Goal: Task Accomplishment & Management: Complete application form

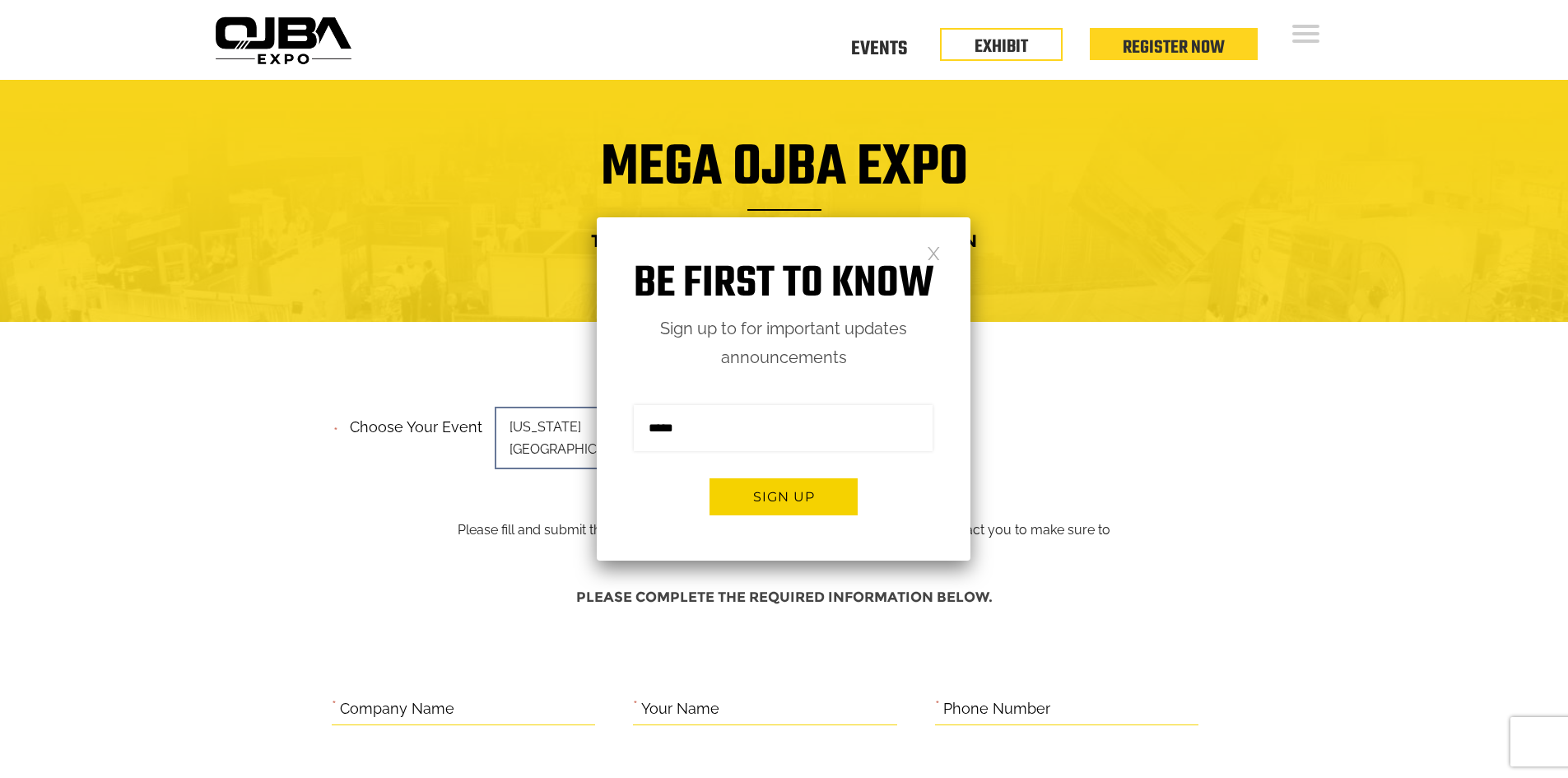
click at [455, 303] on div at bounding box center [784, 201] width 1568 height 242
click at [935, 259] on link at bounding box center [934, 251] width 14 height 14
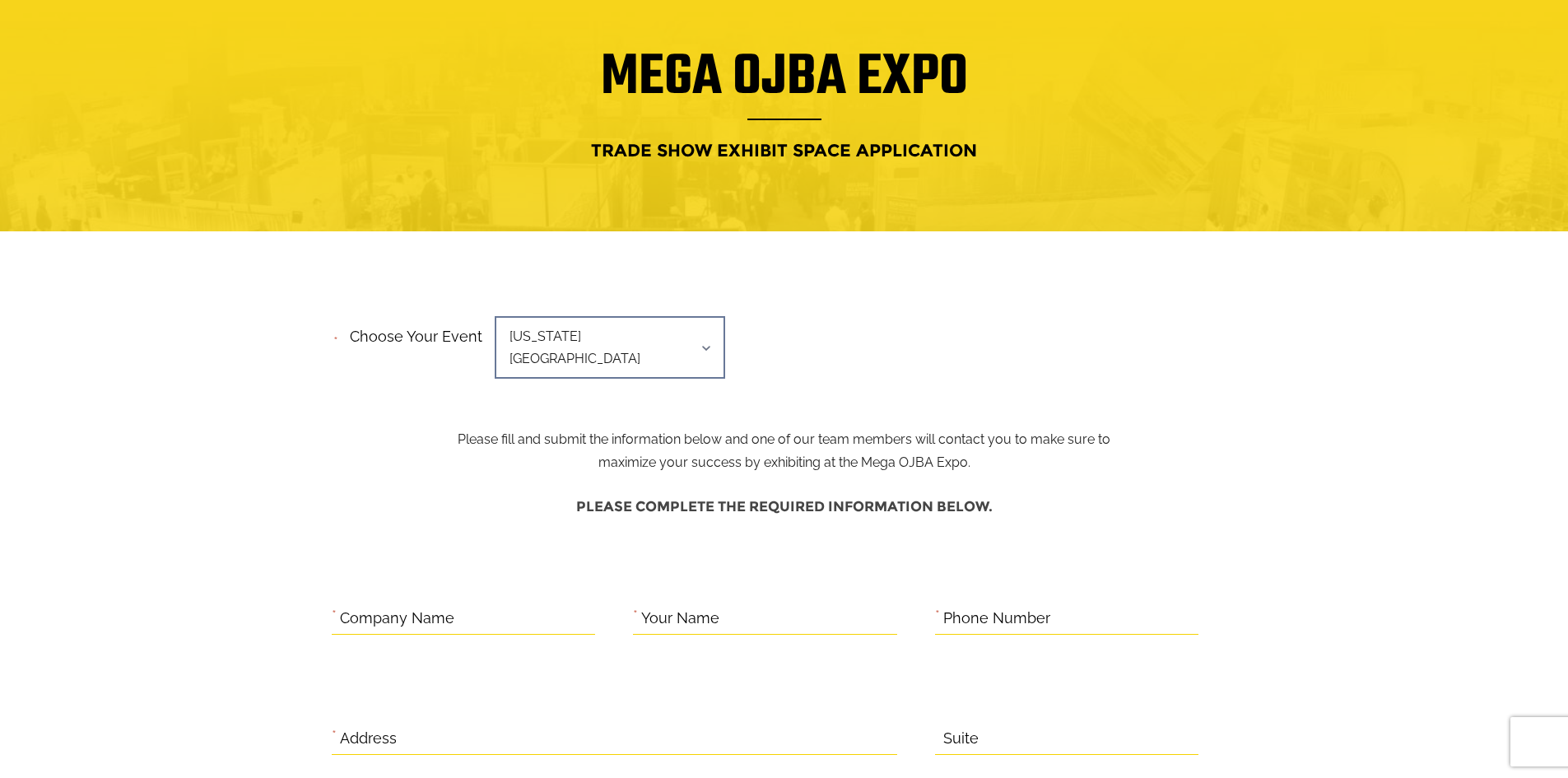
scroll to position [329, 0]
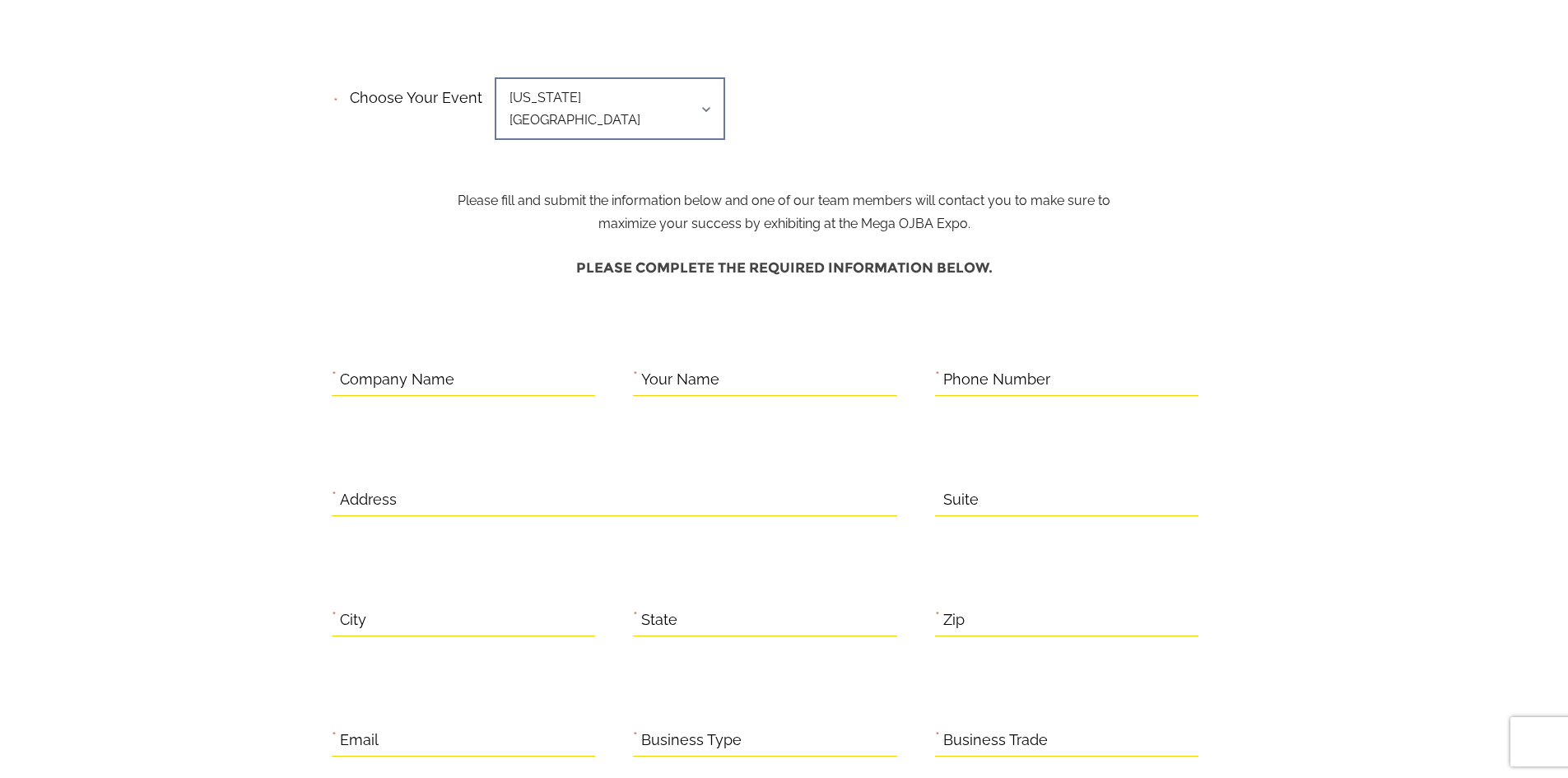
click at [577, 114] on span "[US_STATE][GEOGRAPHIC_DATA]" at bounding box center [610, 108] width 231 height 62
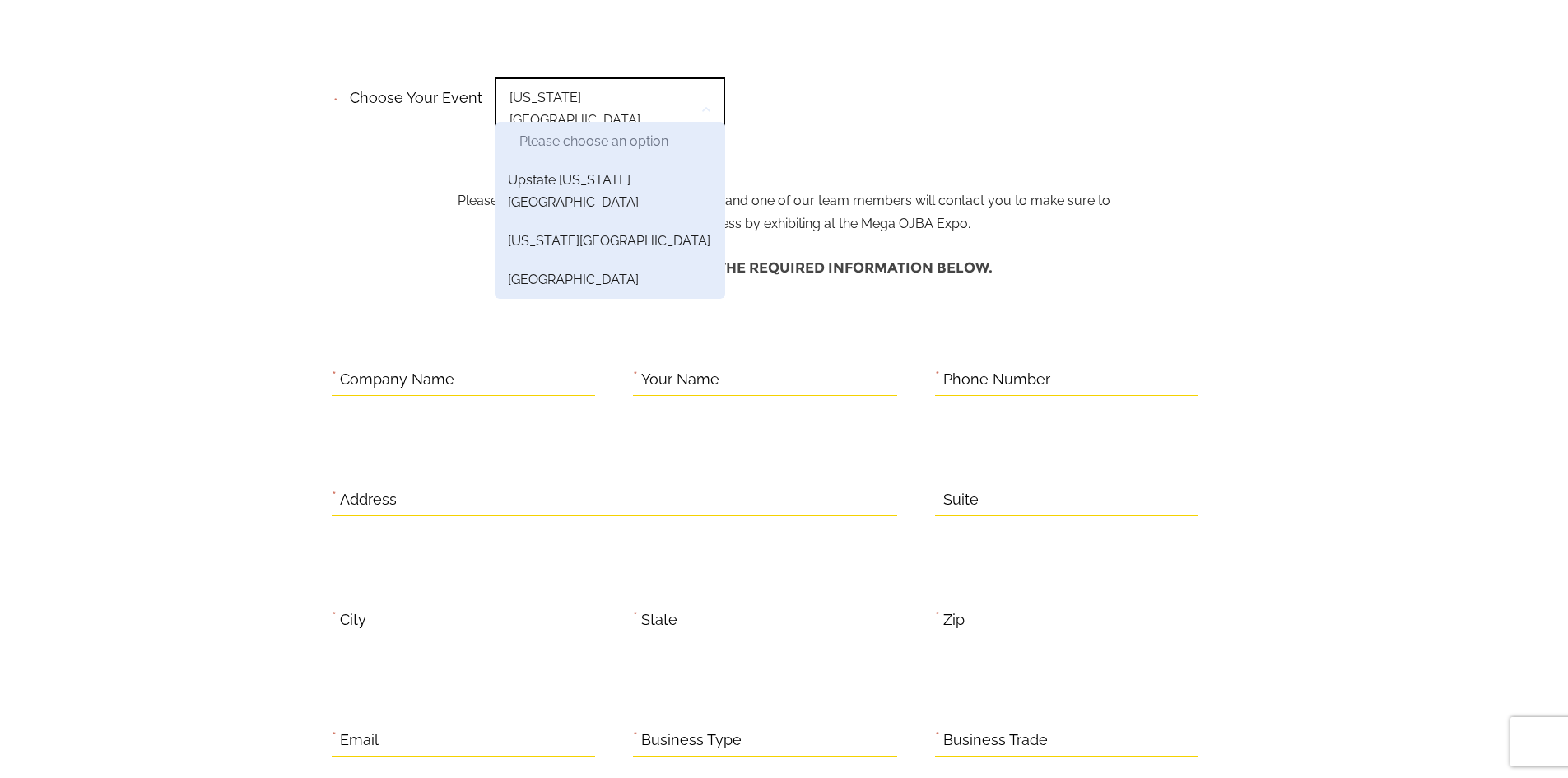
click at [760, 77] on div "**********" at bounding box center [784, 114] width 906 height 85
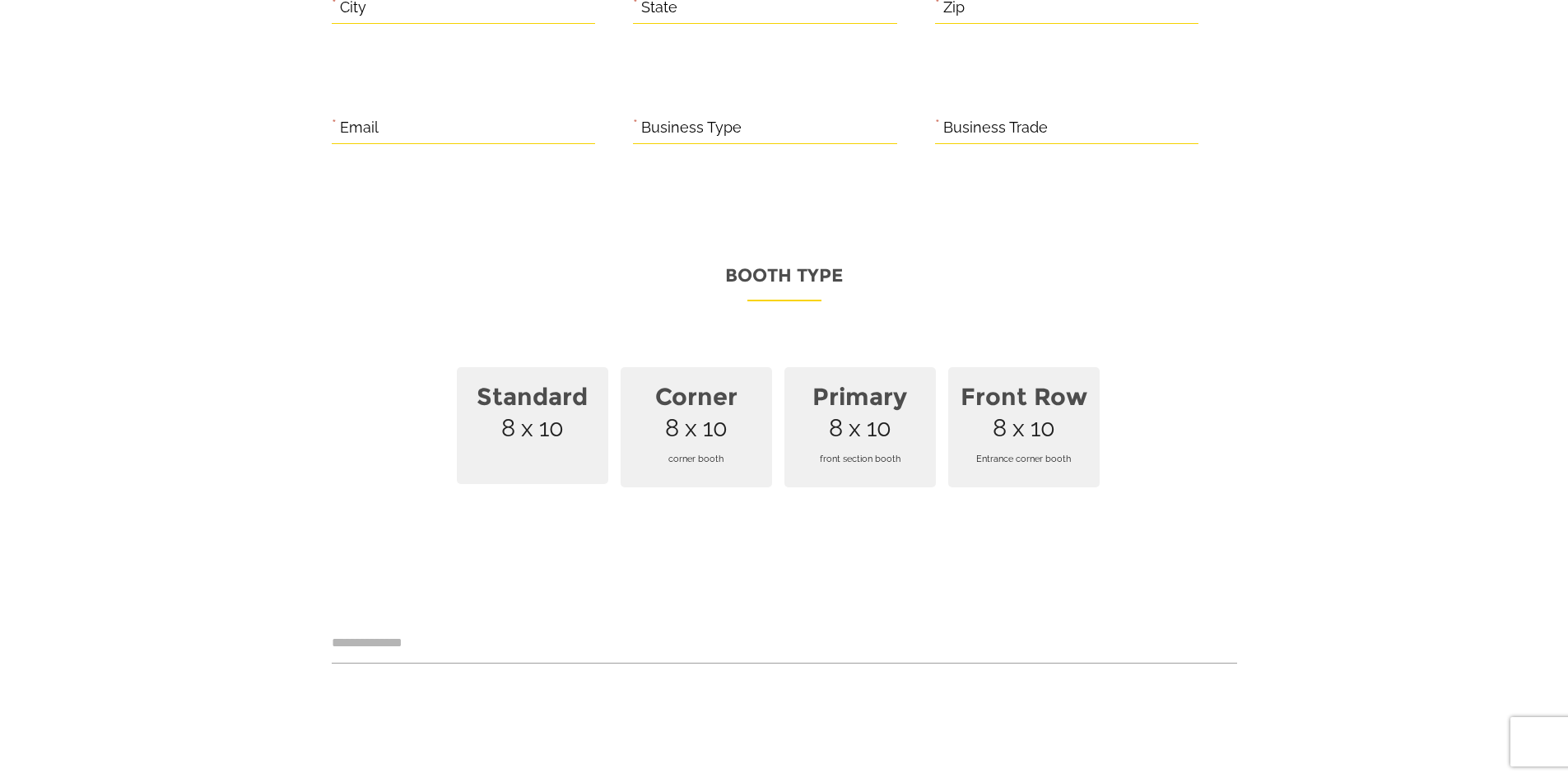
scroll to position [1234, 0]
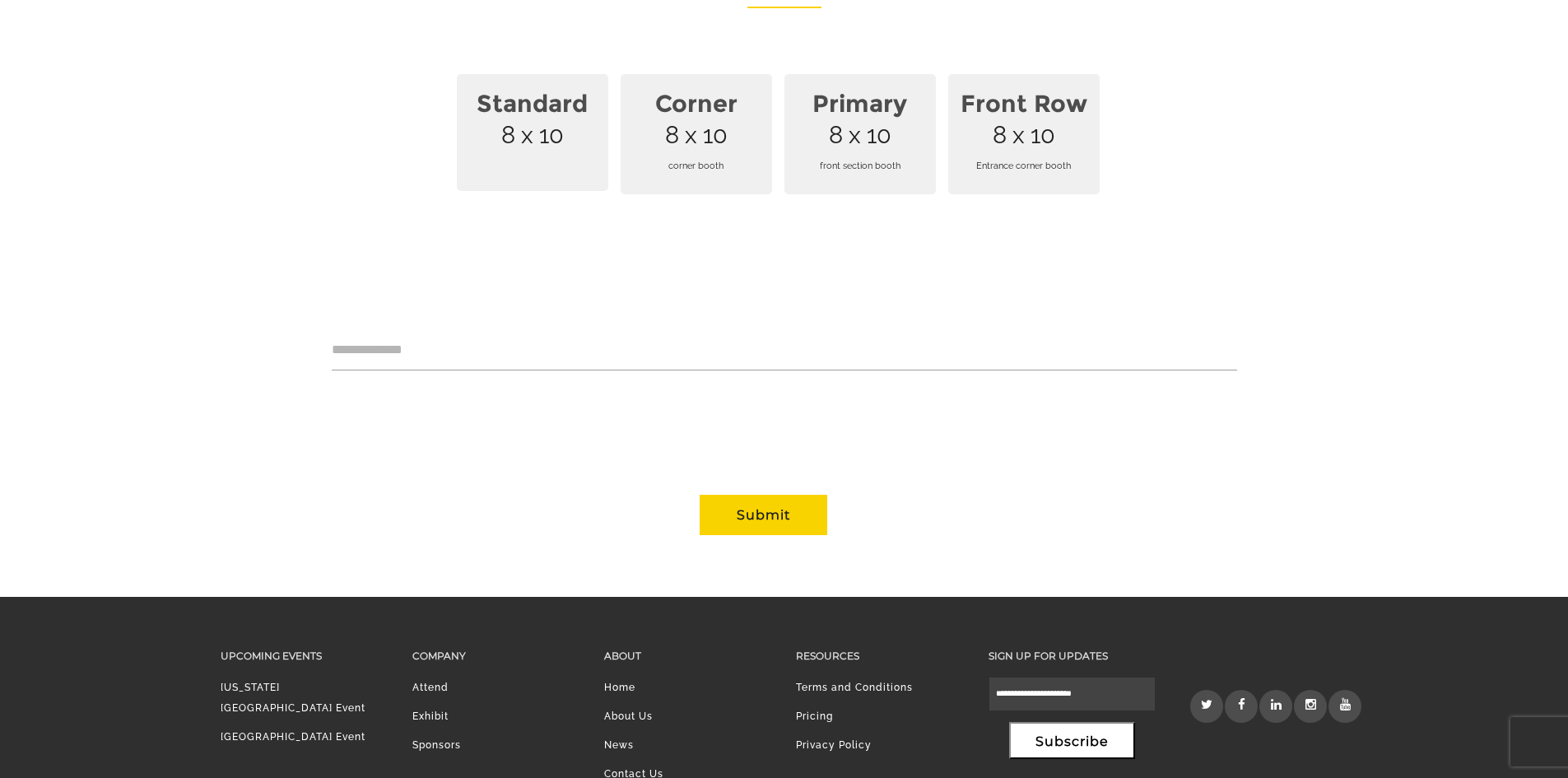
click at [707, 104] on span "Corner 8 x 10 corner booth" at bounding box center [696, 135] width 152 height 121
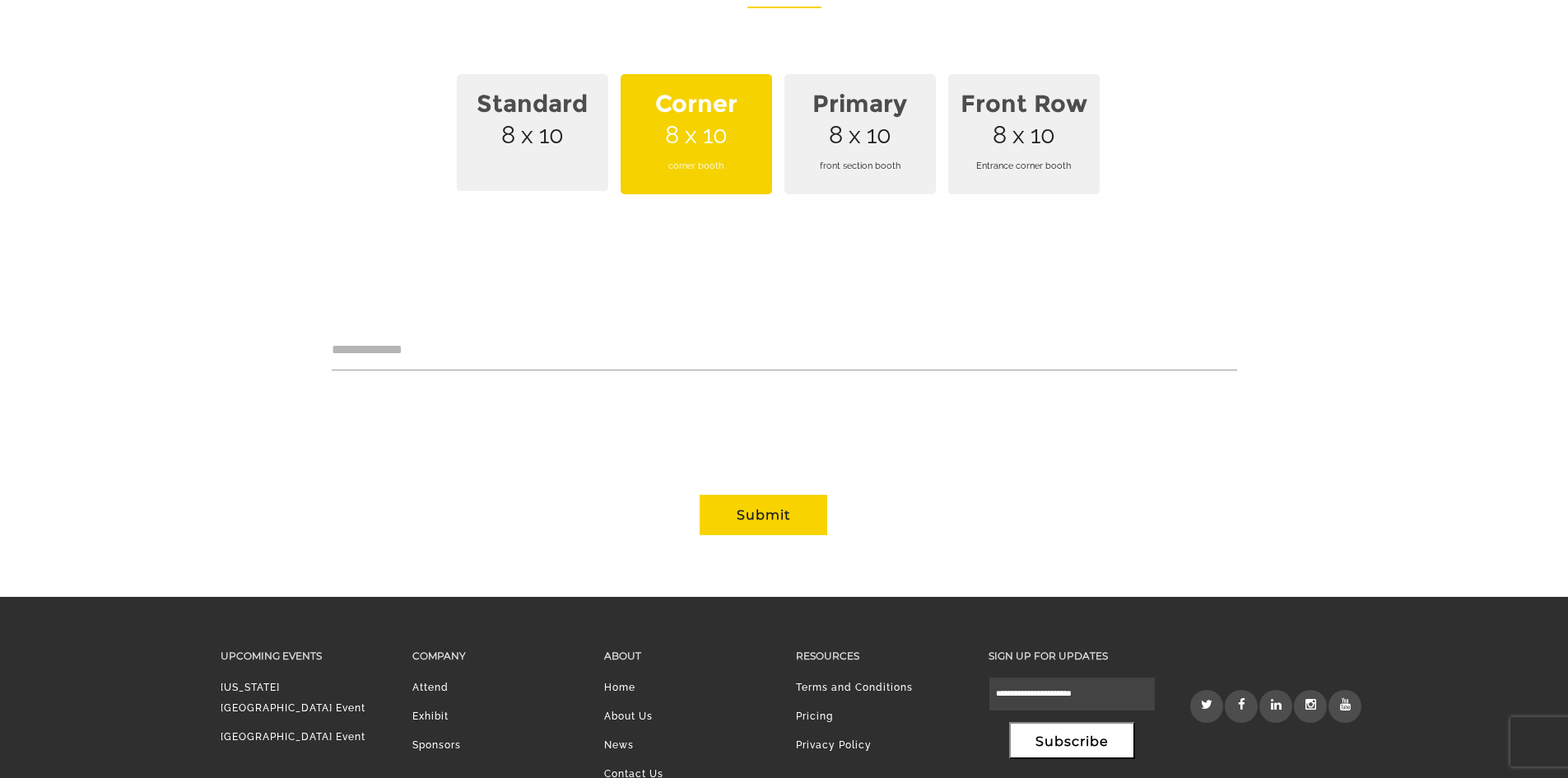
click at [818, 147] on span "front section booth" at bounding box center [860, 166] width 132 height 45
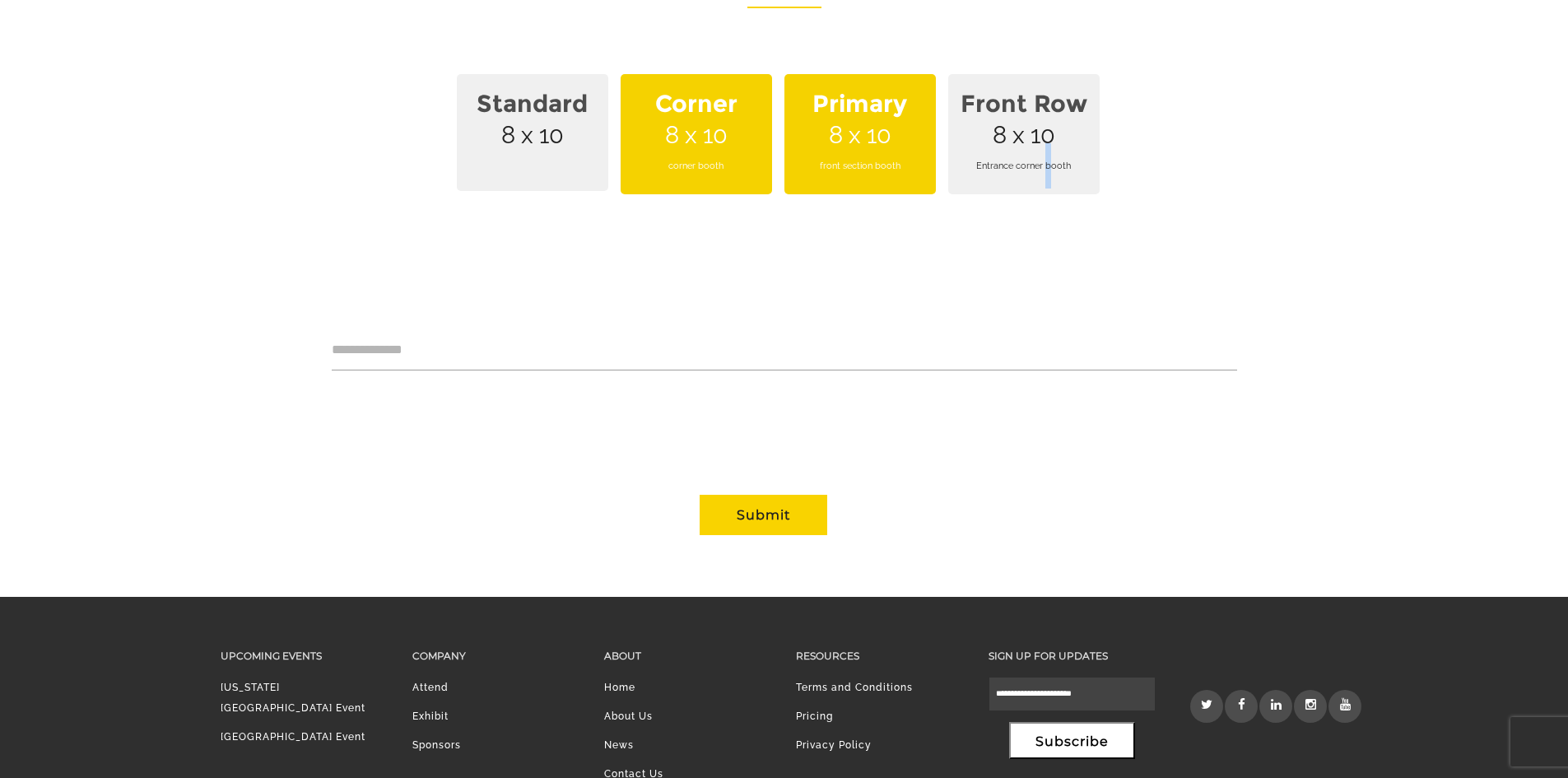
drag, startPoint x: 1048, startPoint y: 127, endPoint x: 1008, endPoint y: 138, distance: 41.5
click at [1049, 143] on span "Entrance corner booth" at bounding box center [1024, 166] width 132 height 45
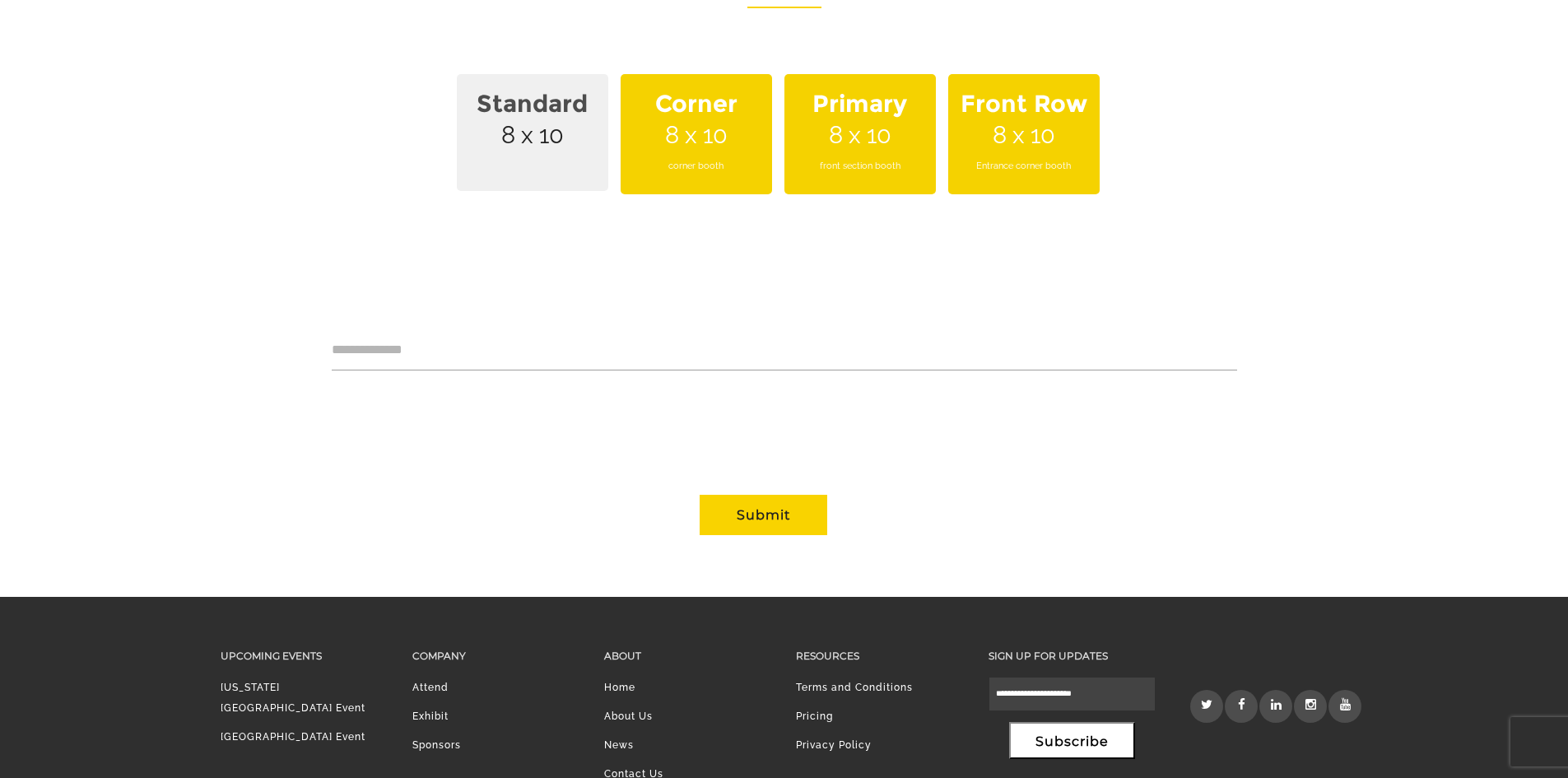
click at [547, 143] on span "Standard 8 x 10" at bounding box center [532, 133] width 152 height 117
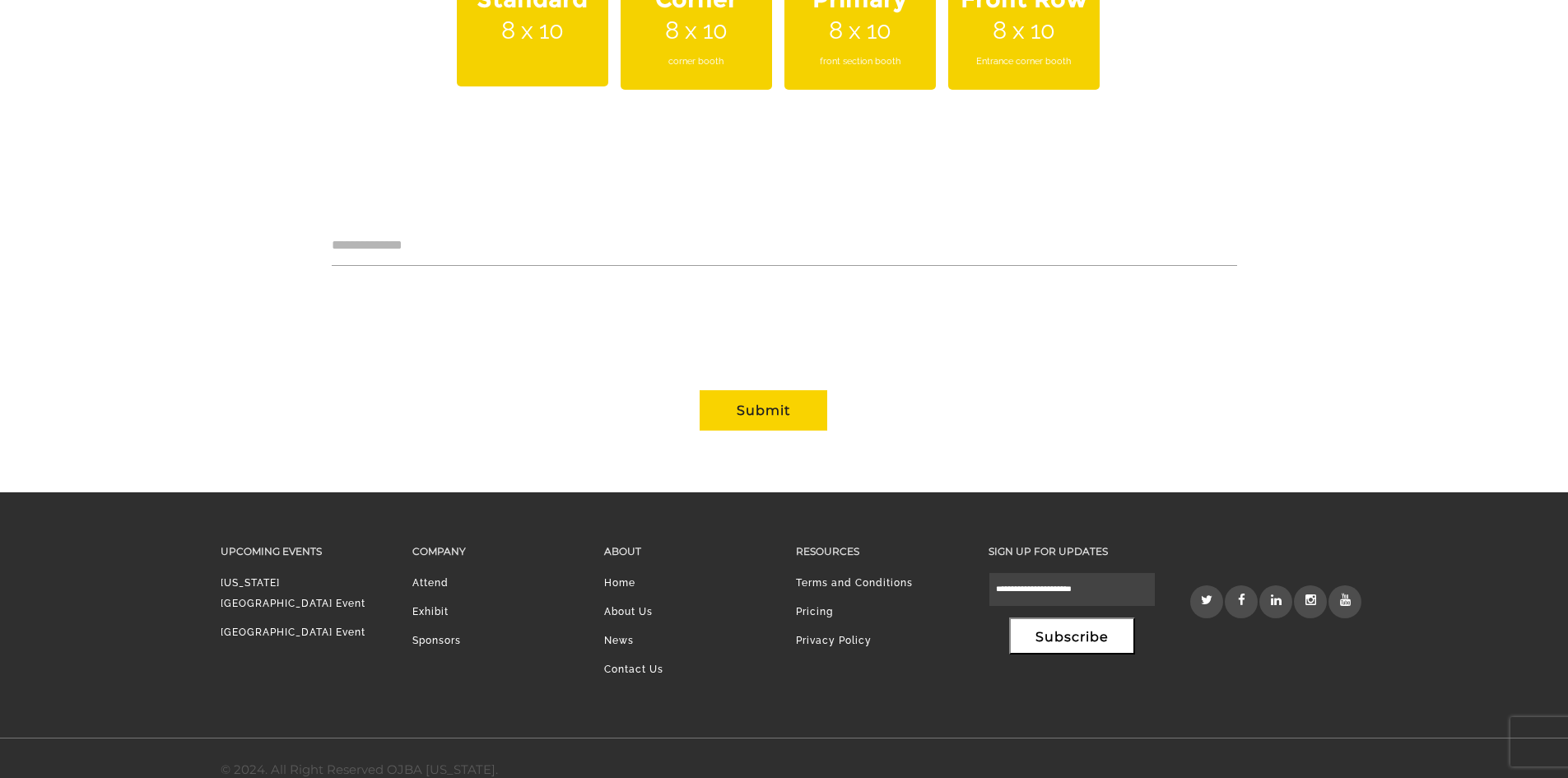
scroll to position [763, 0]
